Goal: Transaction & Acquisition: Purchase product/service

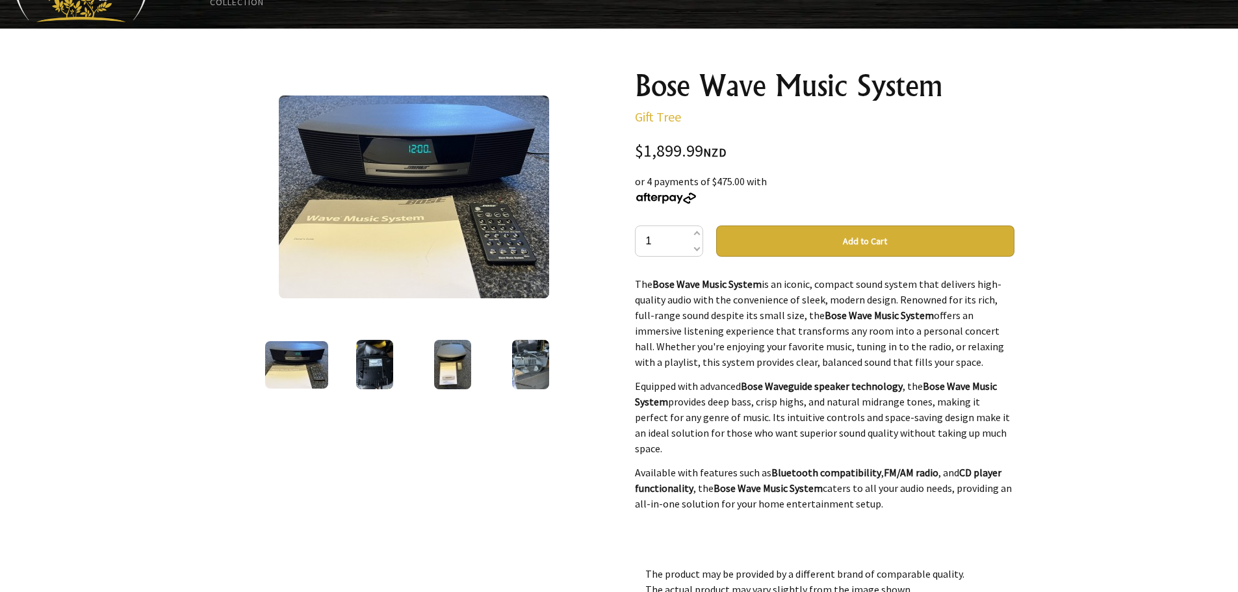
scroll to position [65, 0]
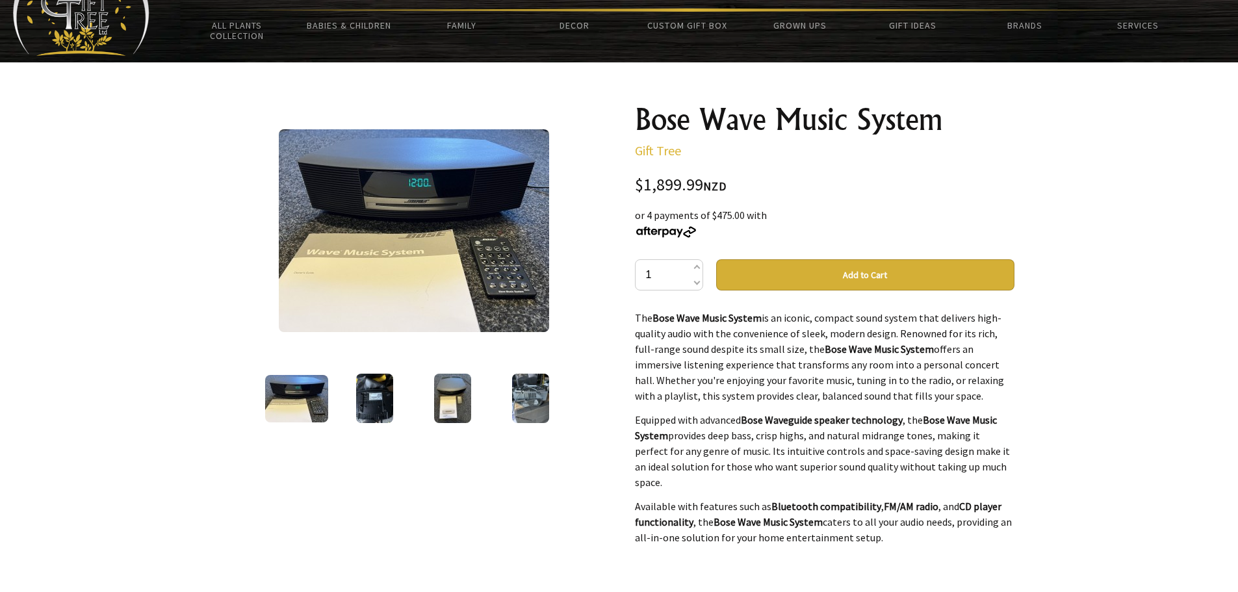
click at [366, 388] on img at bounding box center [374, 398] width 37 height 49
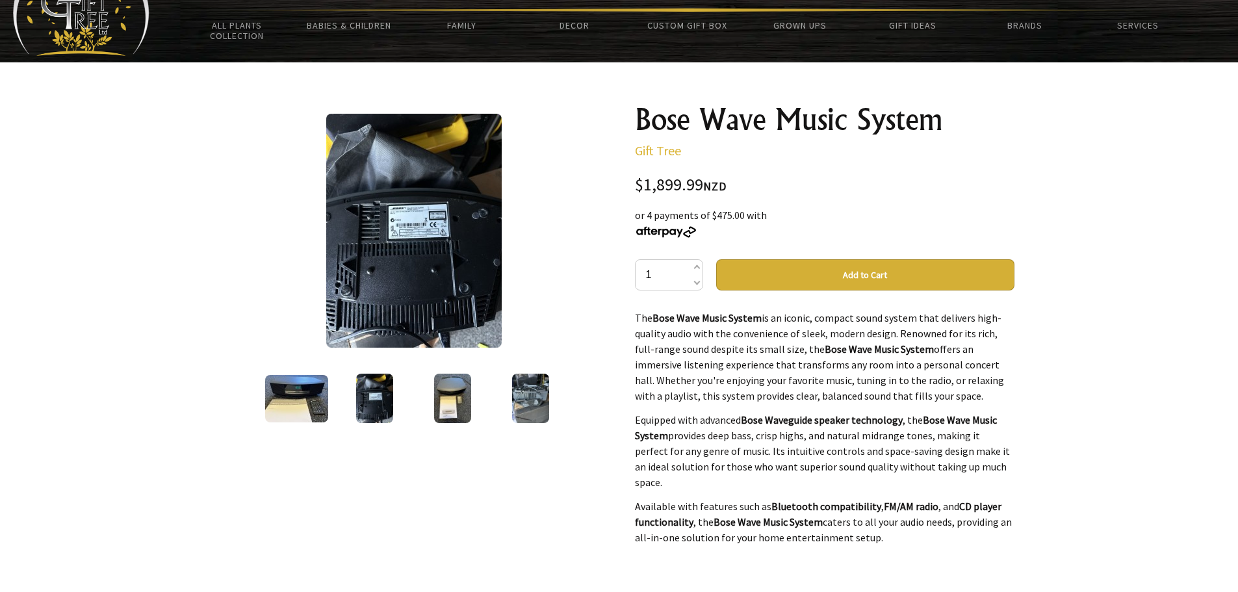
click at [431, 391] on div at bounding box center [453, 398] width 78 height 55
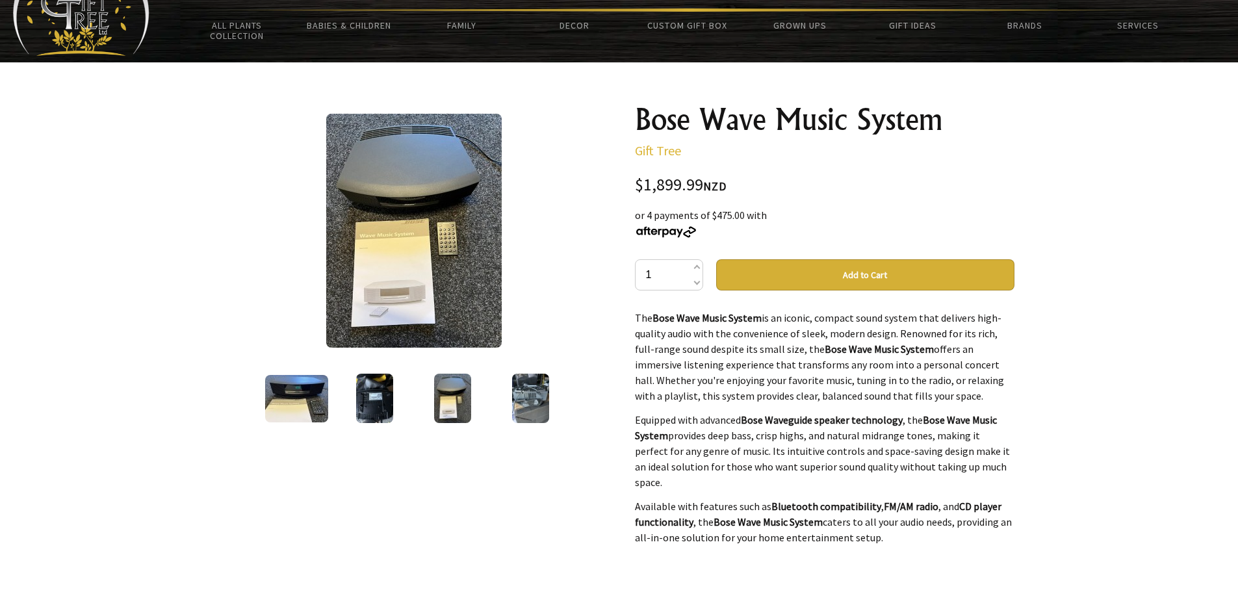
click at [535, 392] on img at bounding box center [530, 398] width 37 height 49
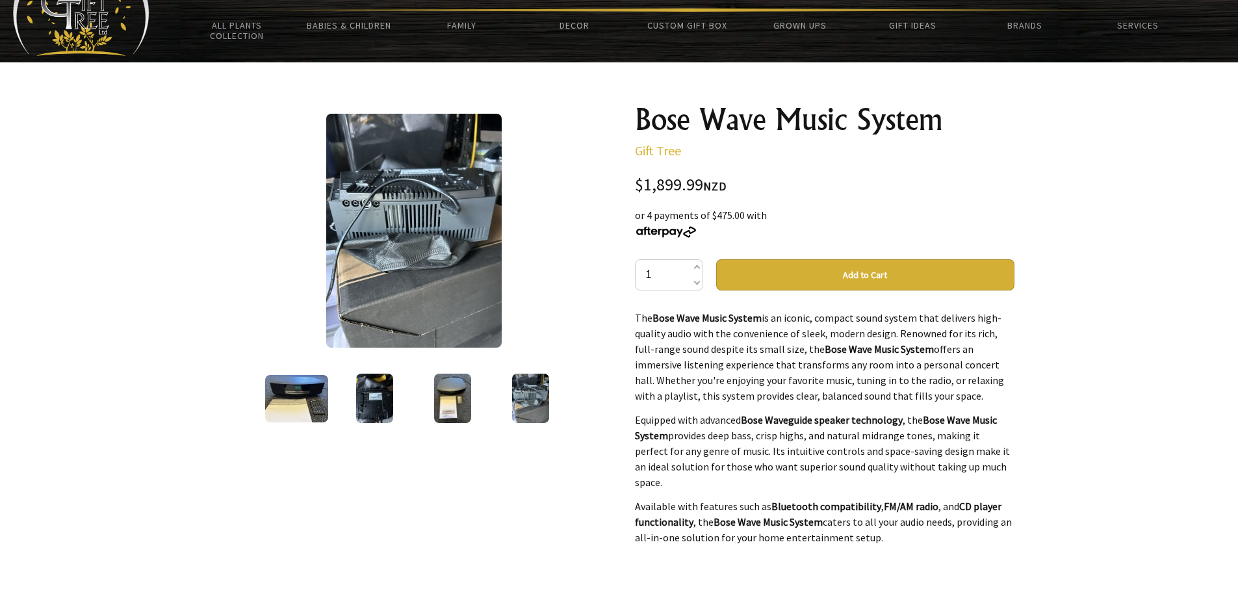
click at [295, 398] on img at bounding box center [296, 398] width 63 height 47
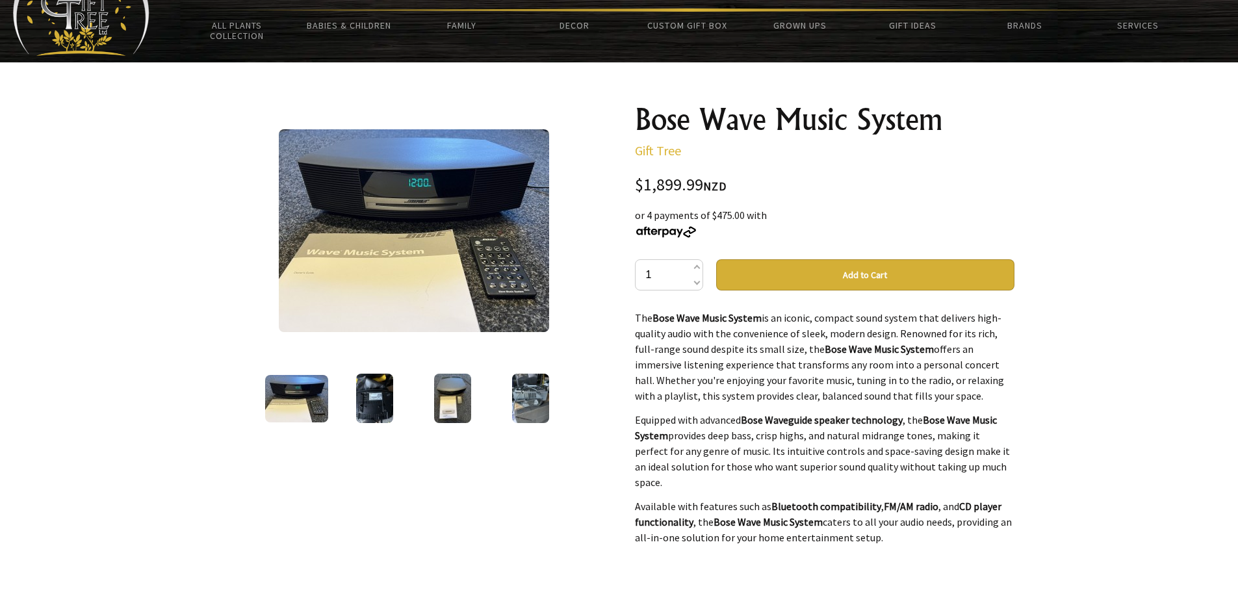
click at [373, 389] on img at bounding box center [374, 398] width 37 height 49
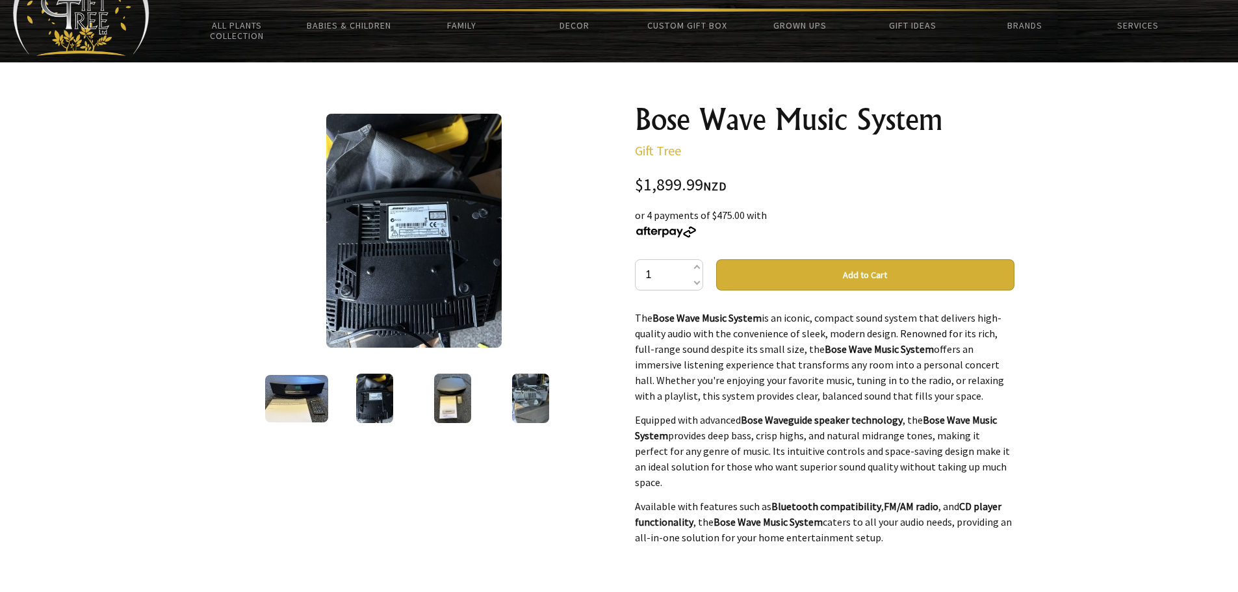
click at [445, 386] on img at bounding box center [452, 398] width 37 height 49
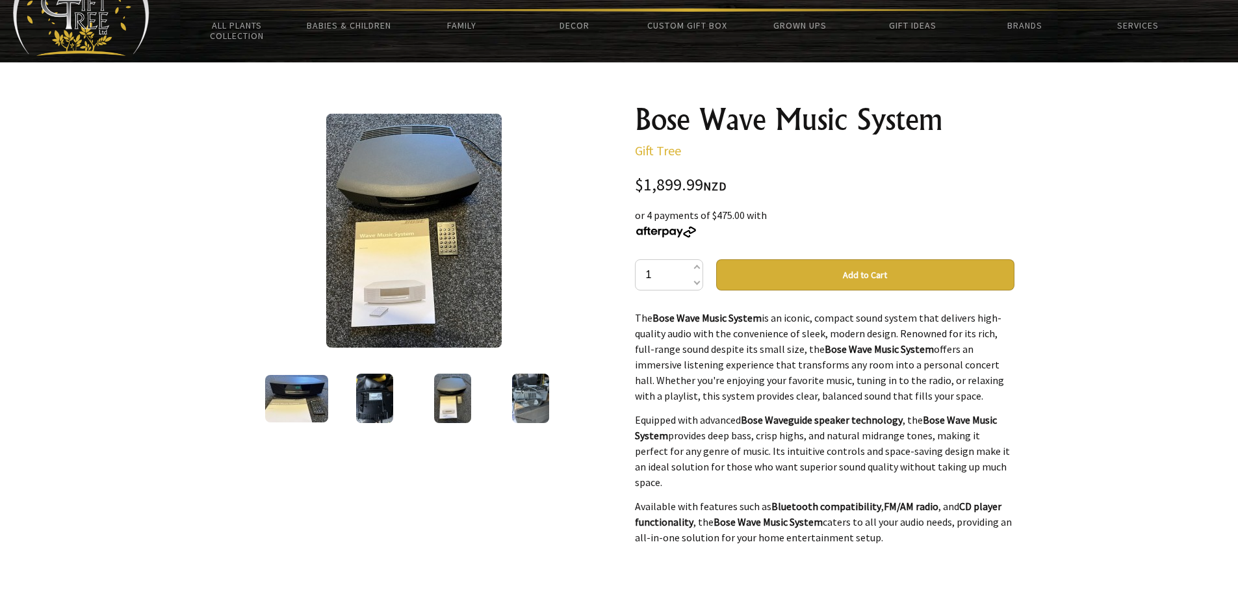
click at [540, 389] on img at bounding box center [530, 398] width 37 height 49
